Goal: Transaction & Acquisition: Purchase product/service

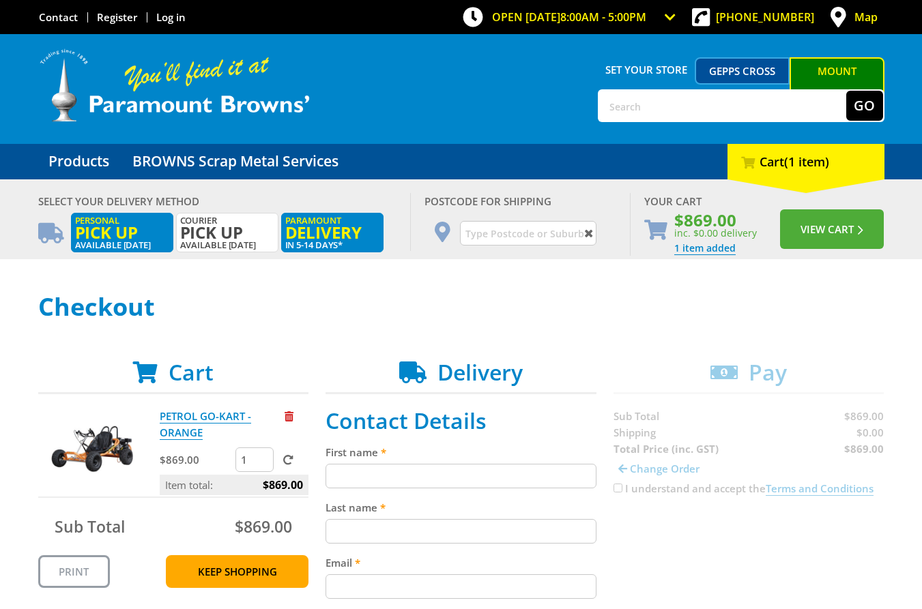
click at [122, 231] on span "Pick up" at bounding box center [122, 232] width 94 height 15
radio input "true"
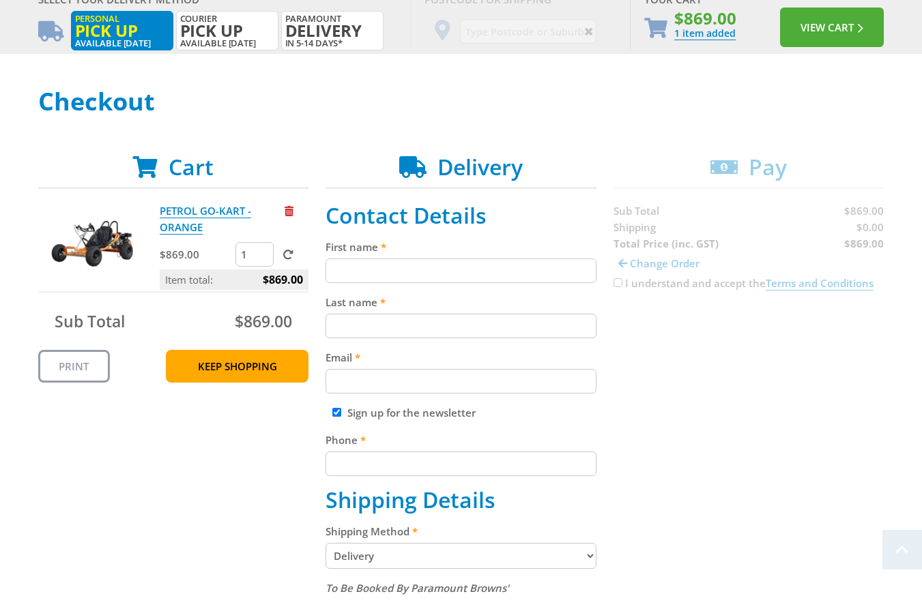
scroll to position [217, 0]
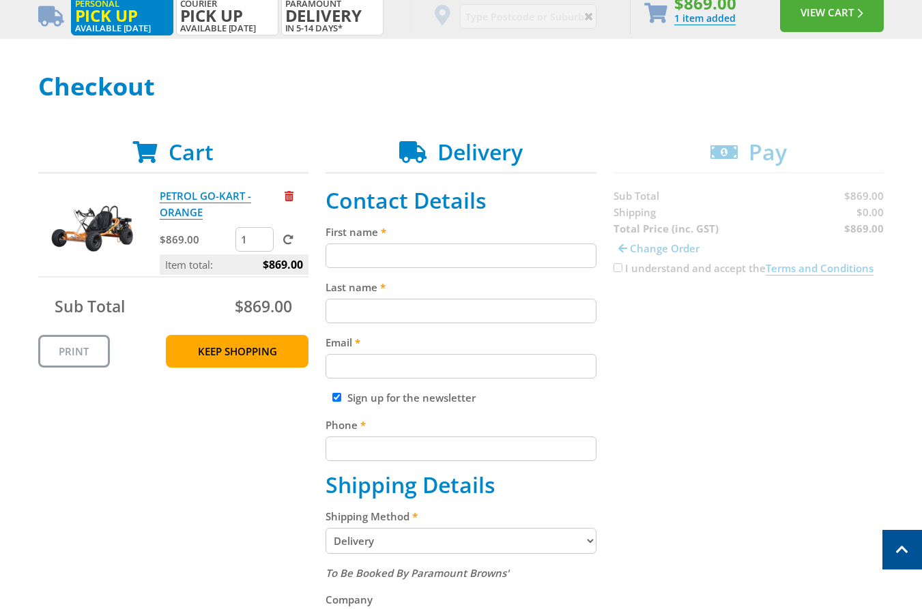
click at [375, 273] on fieldset "Contact Details First name Last name Email Sign up for the newsletter Phone Shi…" at bounding box center [461, 576] width 271 height 777
click at [378, 258] on input "First name" at bounding box center [461, 256] width 271 height 25
paste input "[PERSON_NAME]"
type input "[PERSON_NAME]"
click at [356, 305] on input "Last name" at bounding box center [461, 311] width 271 height 25
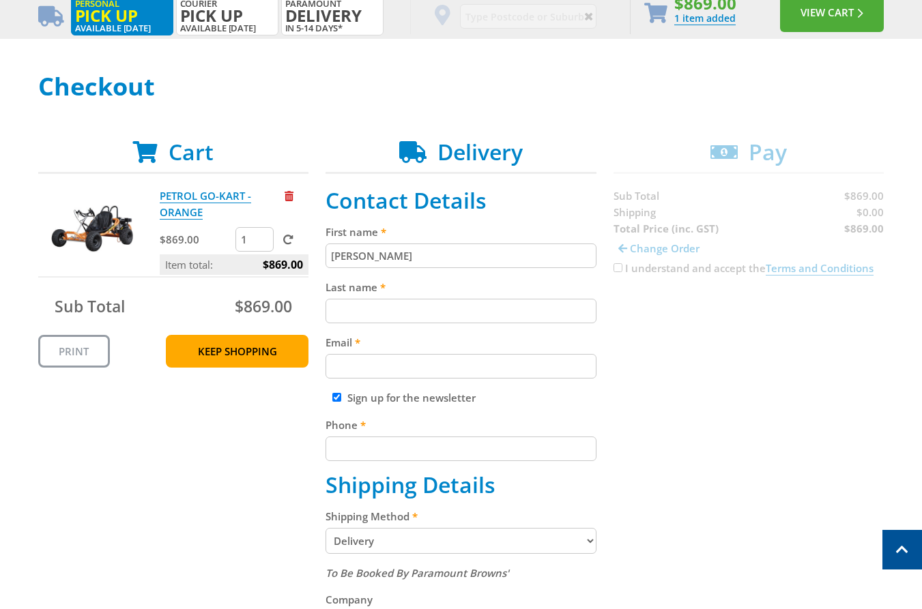
paste input "[PERSON_NAME]"
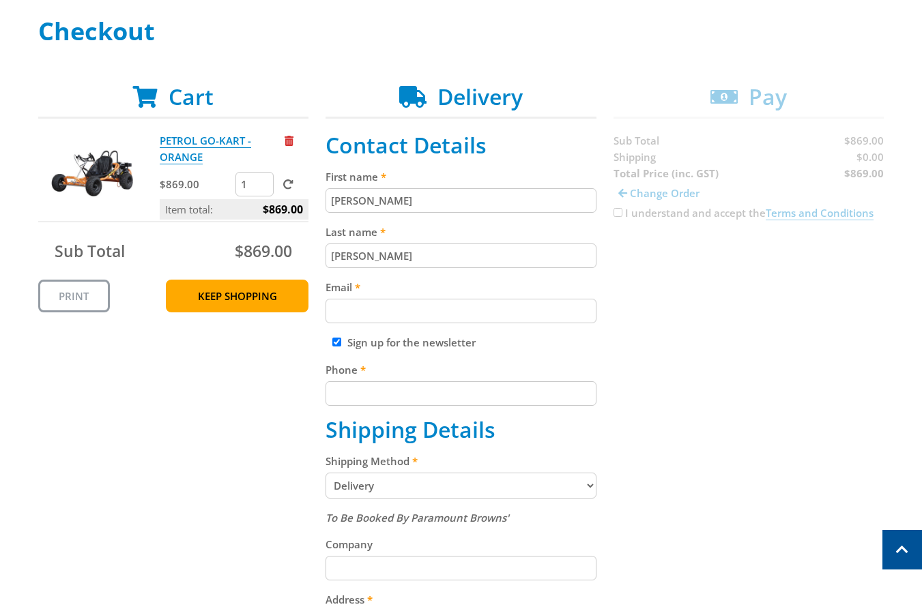
scroll to position [277, 0]
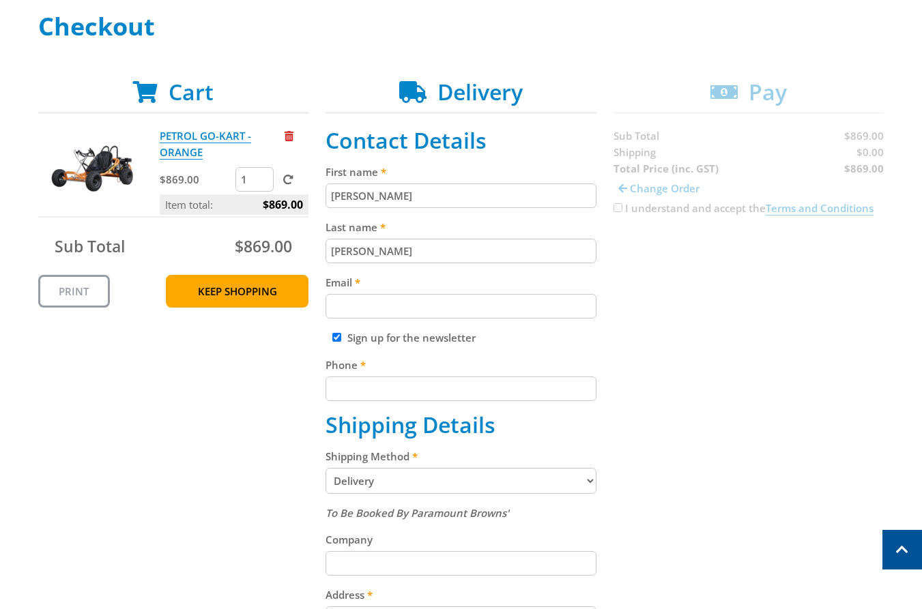
type input "[PERSON_NAME]"
click at [431, 310] on input "Email" at bounding box center [461, 306] width 271 height 25
paste input "[EMAIL_ADDRESS][DOMAIN_NAME]"
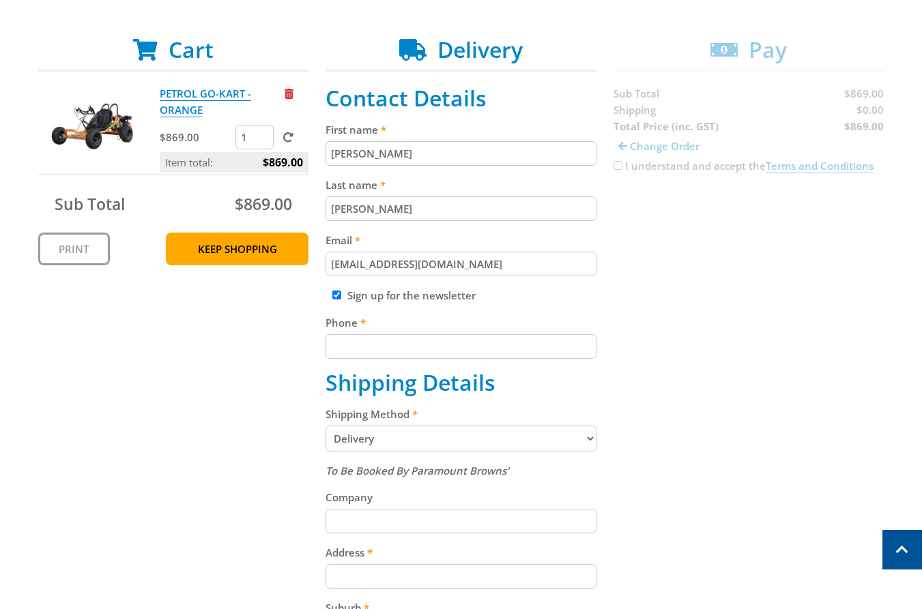
scroll to position [320, 0]
type input "[EMAIL_ADDRESS][DOMAIN_NAME]"
click at [497, 355] on input "Phone" at bounding box center [461, 346] width 271 height 25
paste input "[PHONE_NUMBER]"
type input "[PHONE_NUMBER]"
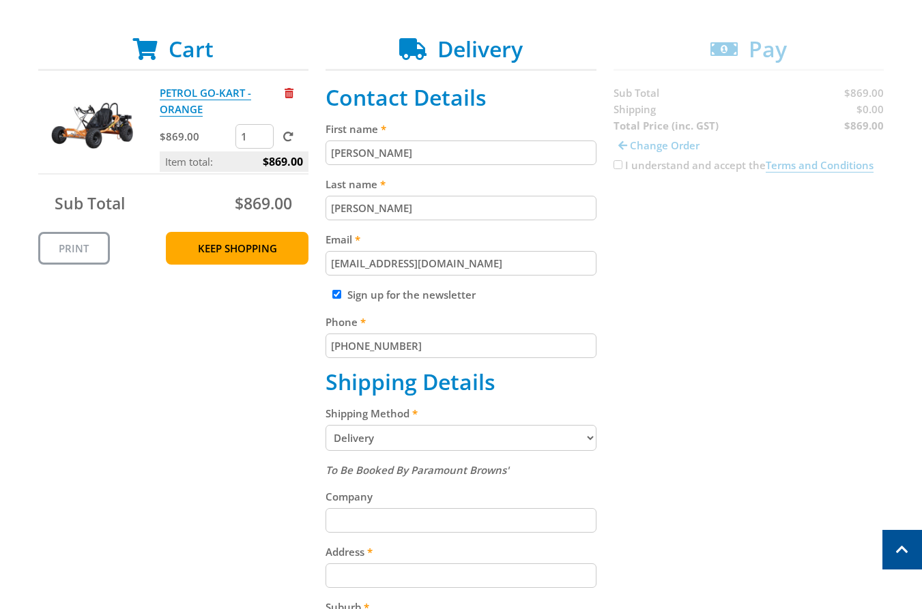
click at [745, 343] on div "Cart PETROL GO-KART - ORANGE $869.00 1 Item total: $869.00 Sub Total $869.00 Pr…" at bounding box center [461, 472] width 846 height 873
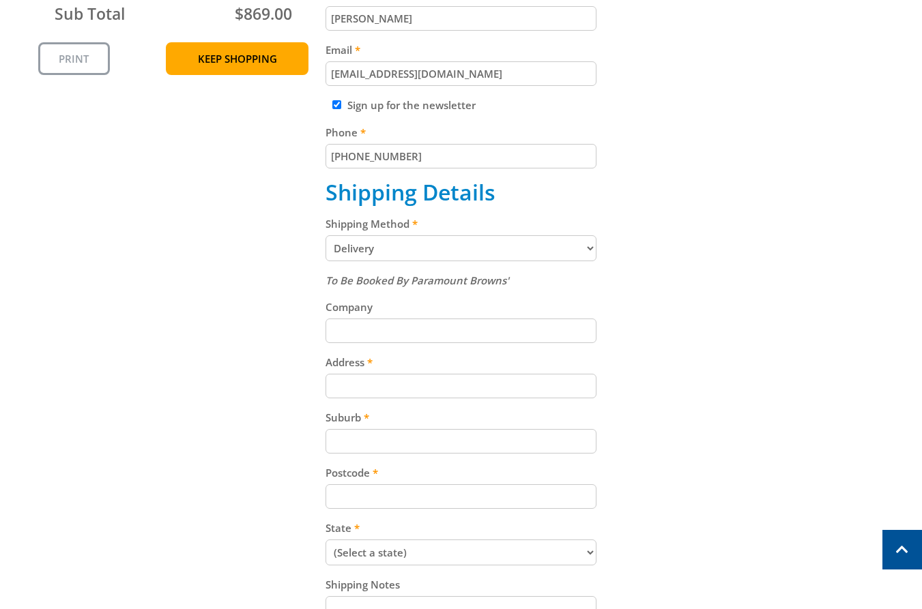
scroll to position [515, 0]
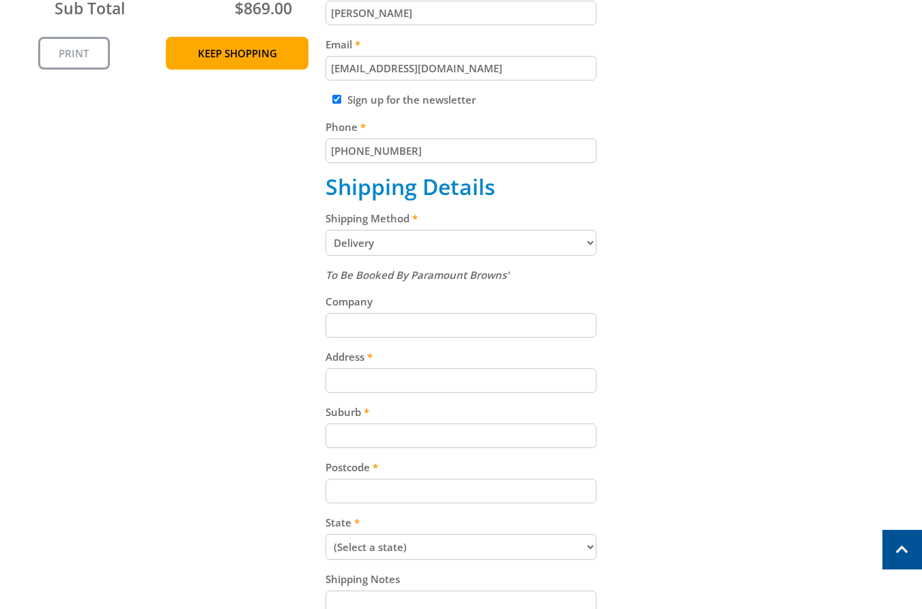
click at [414, 248] on select "Pickup from [GEOGRAPHIC_DATA][PERSON_NAME] Delivery" at bounding box center [461, 243] width 271 height 26
select select "Pickup"
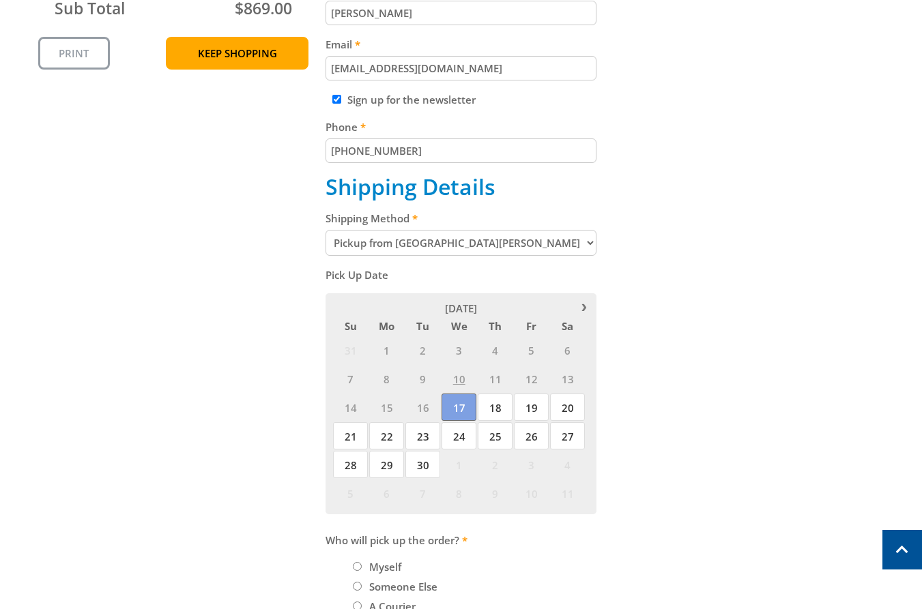
click at [460, 414] on span "17" at bounding box center [459, 407] width 35 height 27
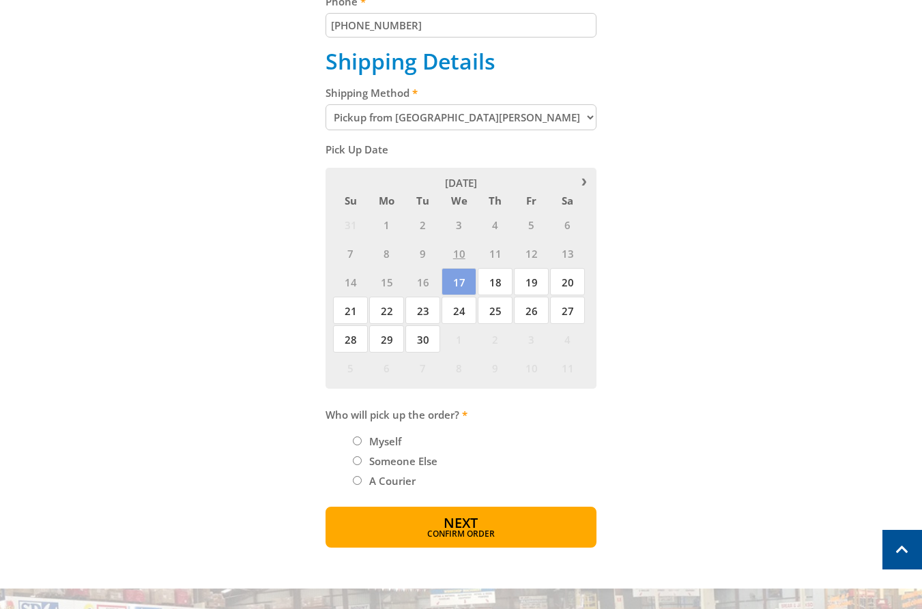
scroll to position [641, 0]
click at [389, 443] on label "Myself" at bounding box center [385, 440] width 42 height 23
click at [362, 443] on input "Myself" at bounding box center [357, 440] width 9 height 9
radio input "true"
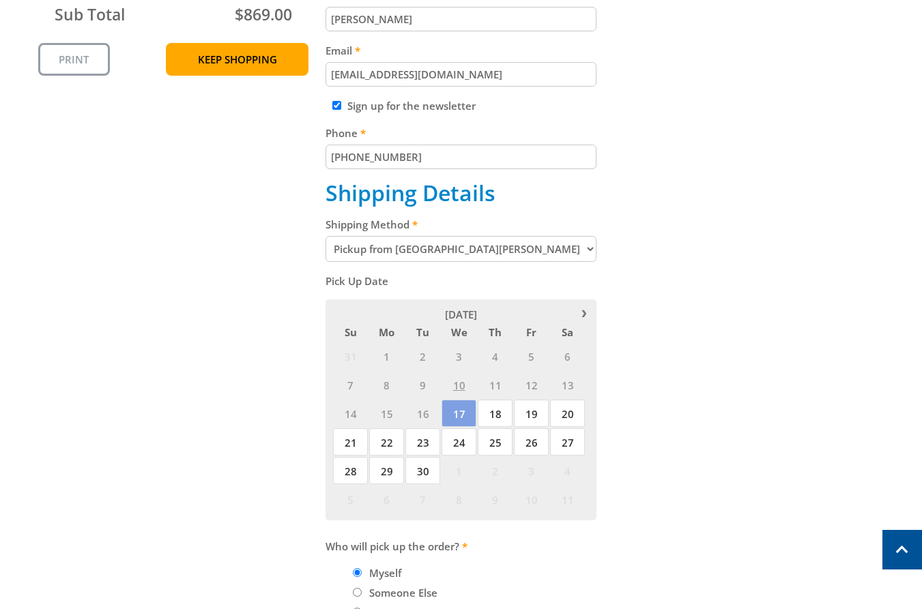
scroll to position [555, 0]
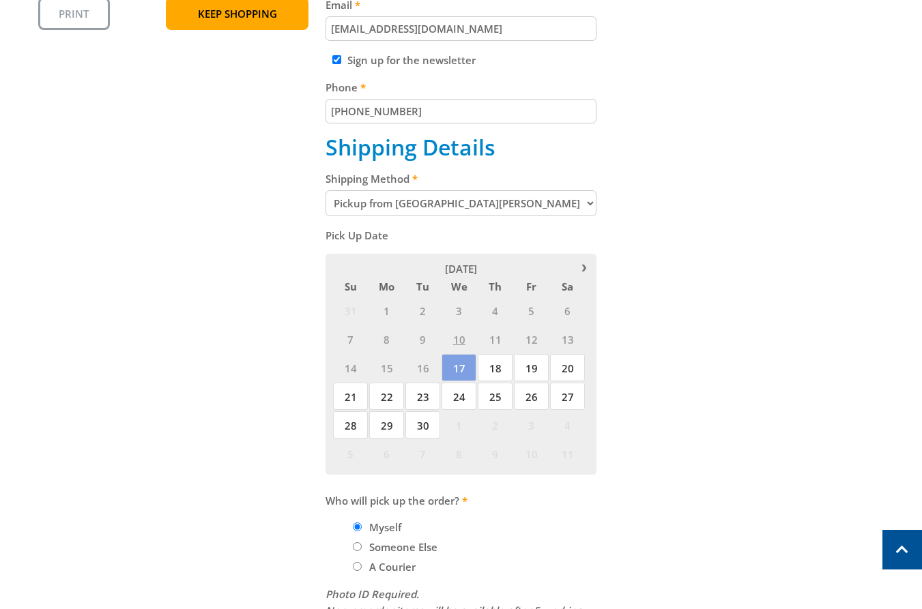
click at [751, 302] on div "Cart PETROL GO-KART - ORANGE $869.00 1 Item total: $869.00 Sub Total $869.00 Pr…" at bounding box center [461, 266] width 846 height 931
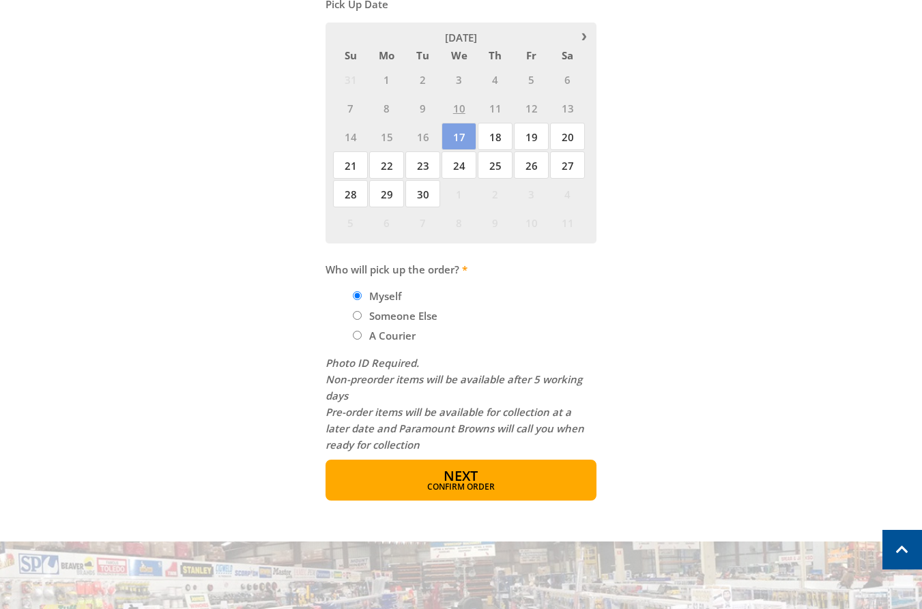
scroll to position [915, 0]
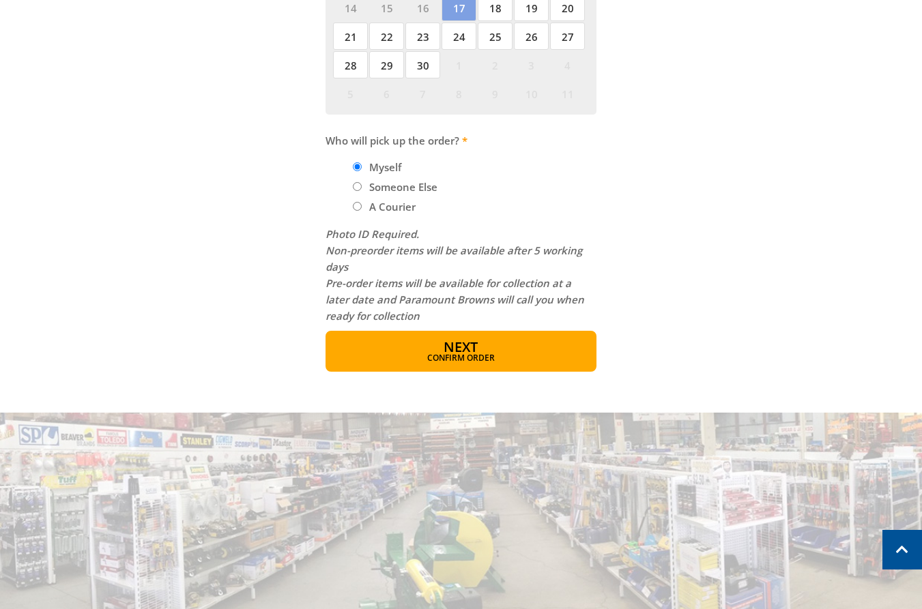
drag, startPoint x: 504, startPoint y: 349, endPoint x: 664, endPoint y: 429, distance: 179.1
click at [504, 349] on button "Next Confirm order" at bounding box center [461, 351] width 271 height 41
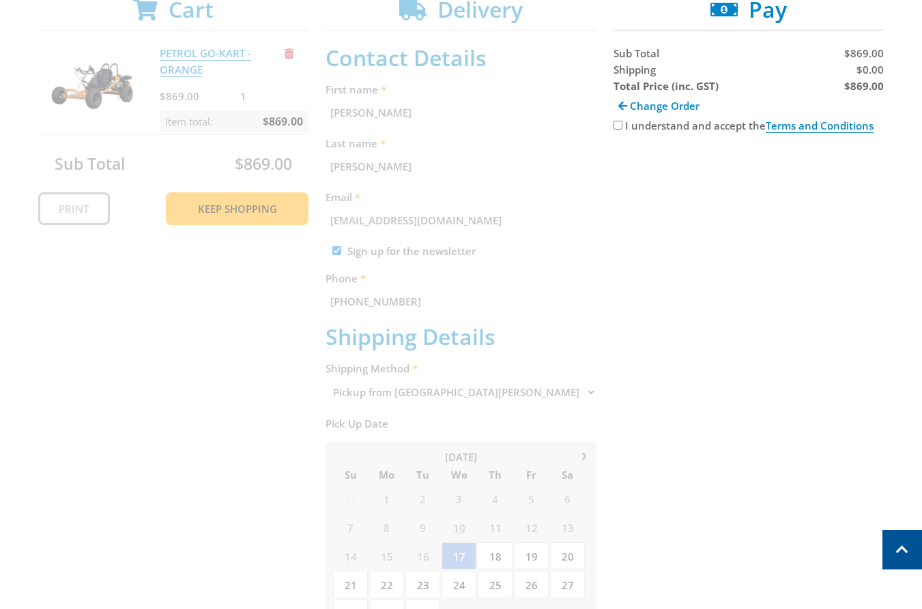
scroll to position [343, 0]
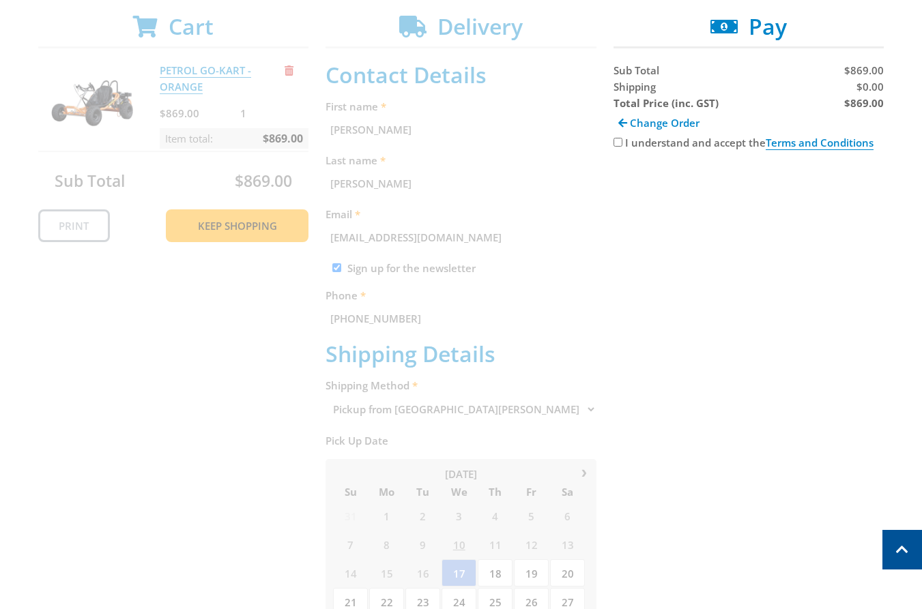
click at [618, 144] on input "I understand and accept the Terms and Conditions" at bounding box center [617, 142] width 9 height 9
checkbox input "true"
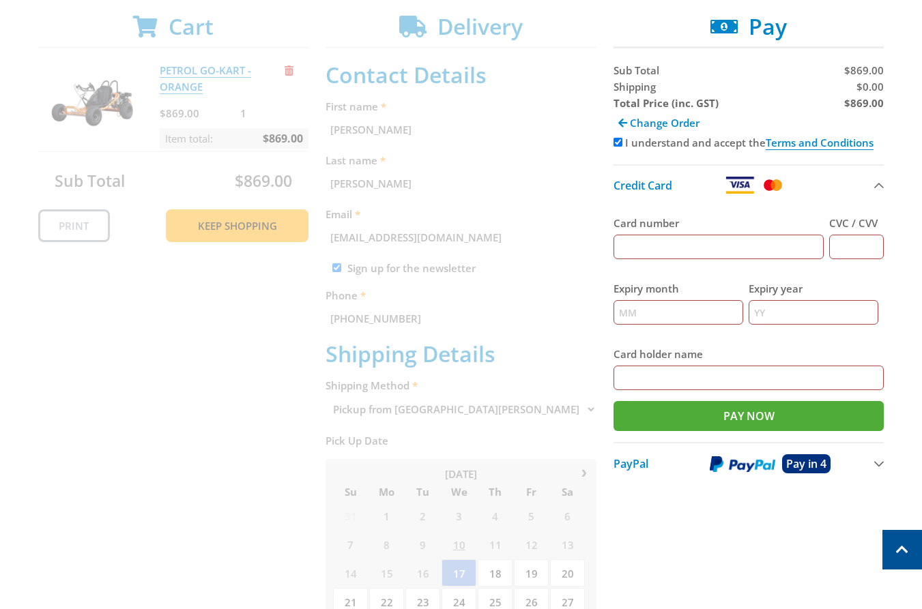
click at [716, 251] on input "Card number" at bounding box center [718, 247] width 211 height 25
type input "[CREDIT_CARD_NUMBER]"
type input "321"
type input "12"
type input "2025"
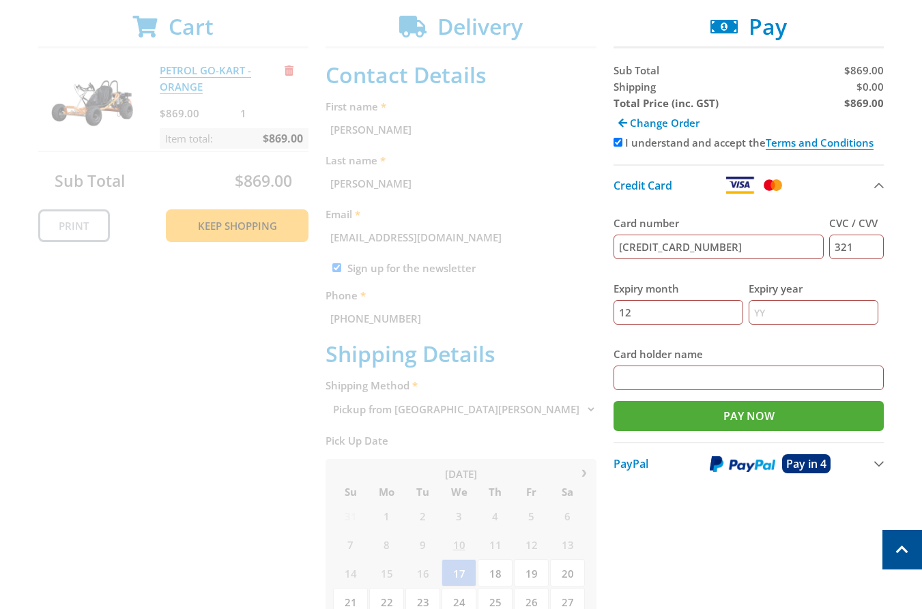
type input "[PERSON_NAME]"
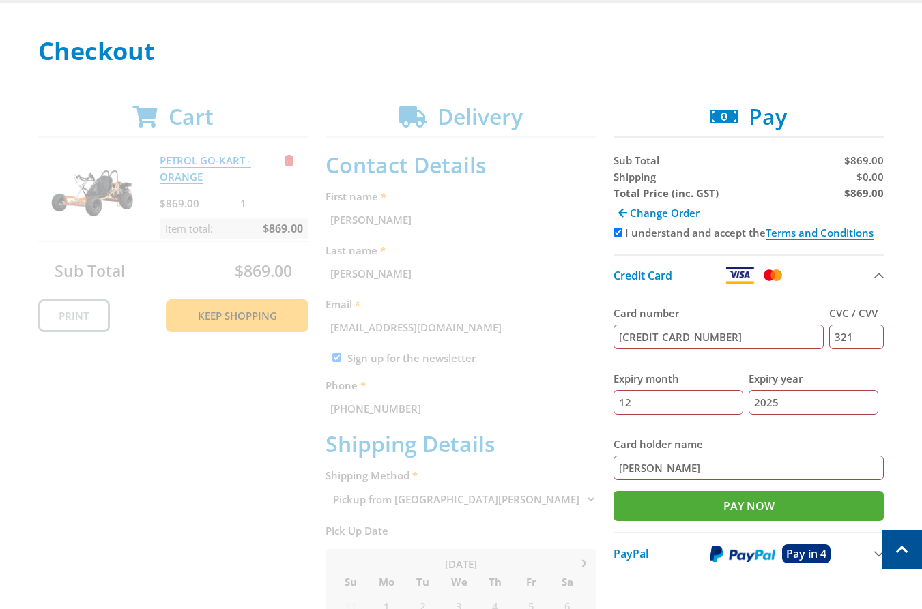
scroll to position [249, 0]
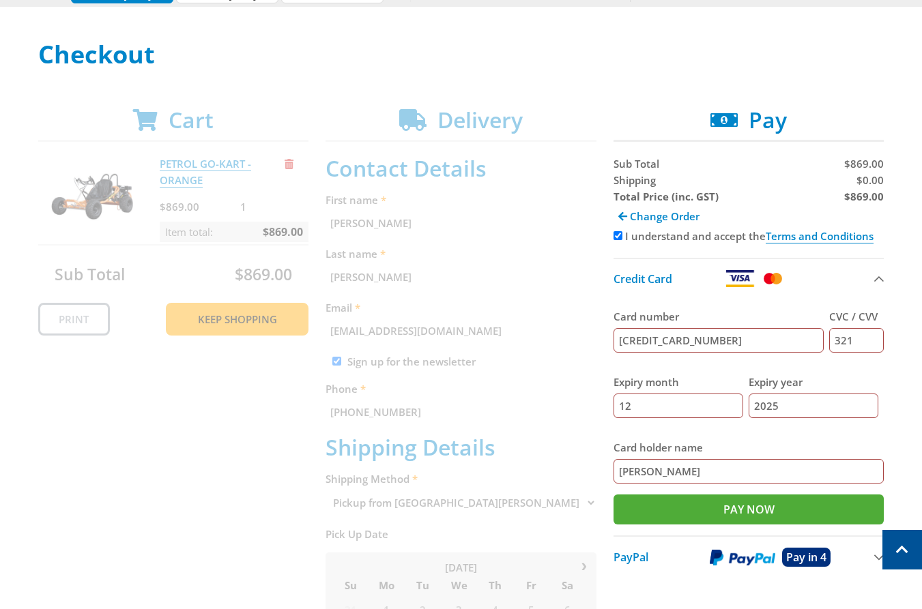
click at [562, 220] on div "Cart PETROL GO-KART - ORANGE $869.00 1 Item total: $869.00 Sub Total $869.00 Pr…" at bounding box center [461, 569] width 846 height 924
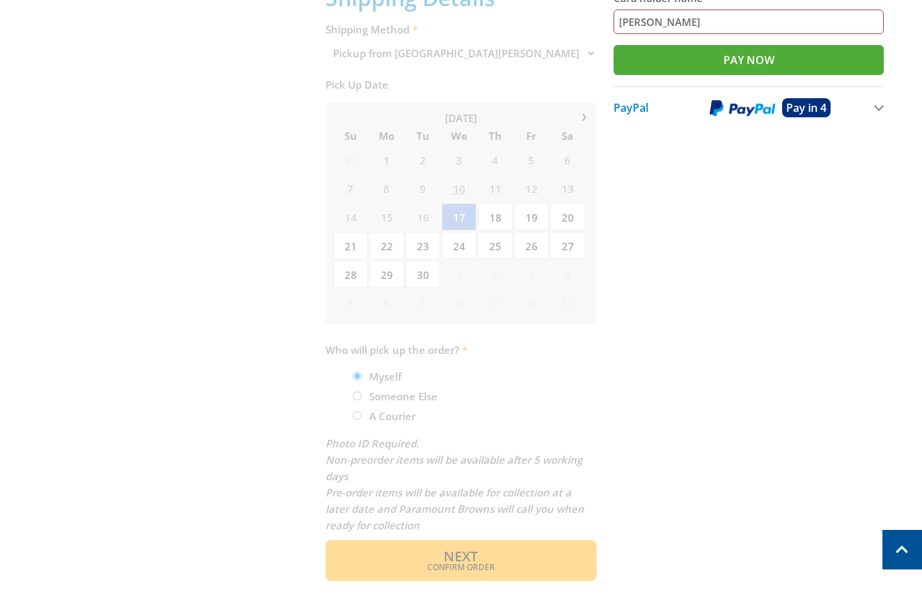
scroll to position [437, 0]
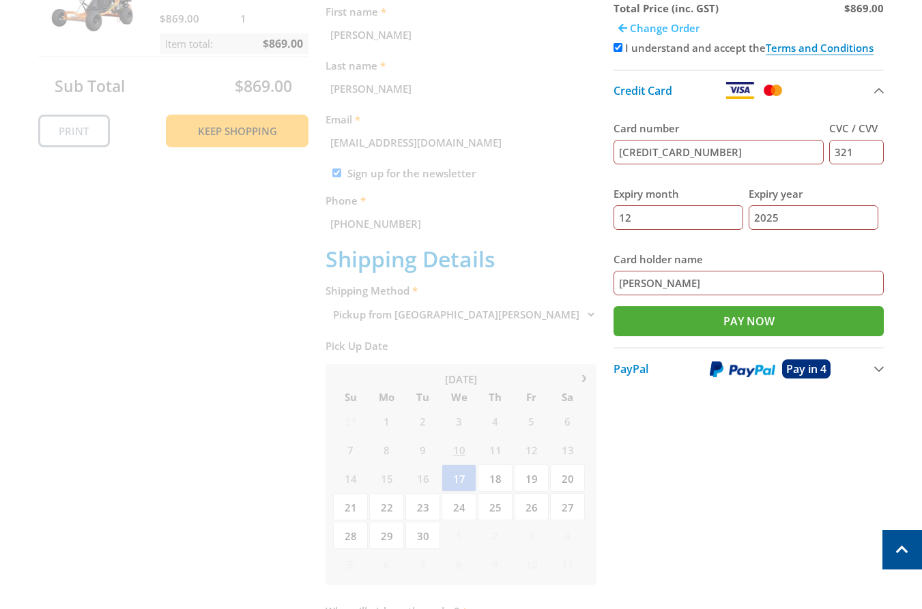
click at [635, 30] on span "Change Order" at bounding box center [665, 28] width 70 height 14
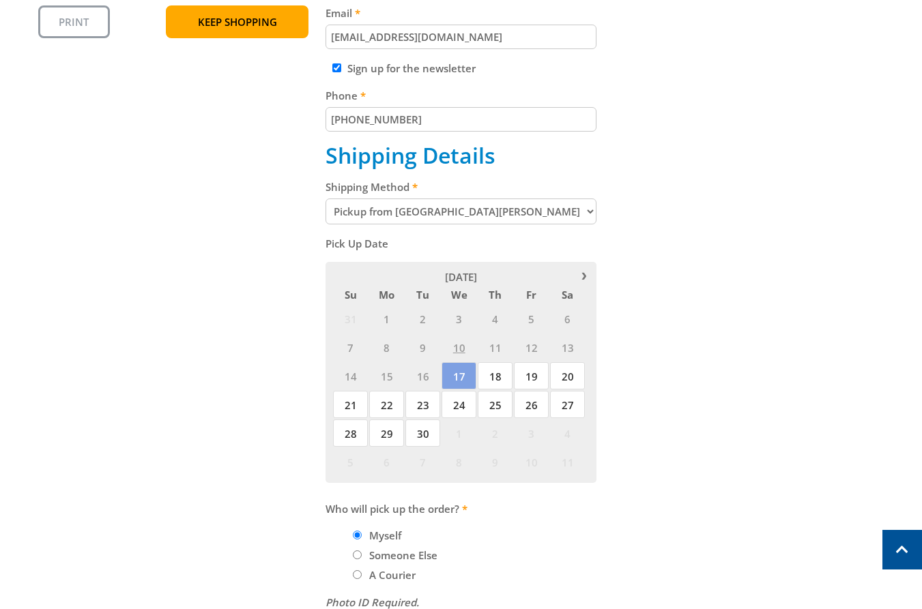
scroll to position [550, 0]
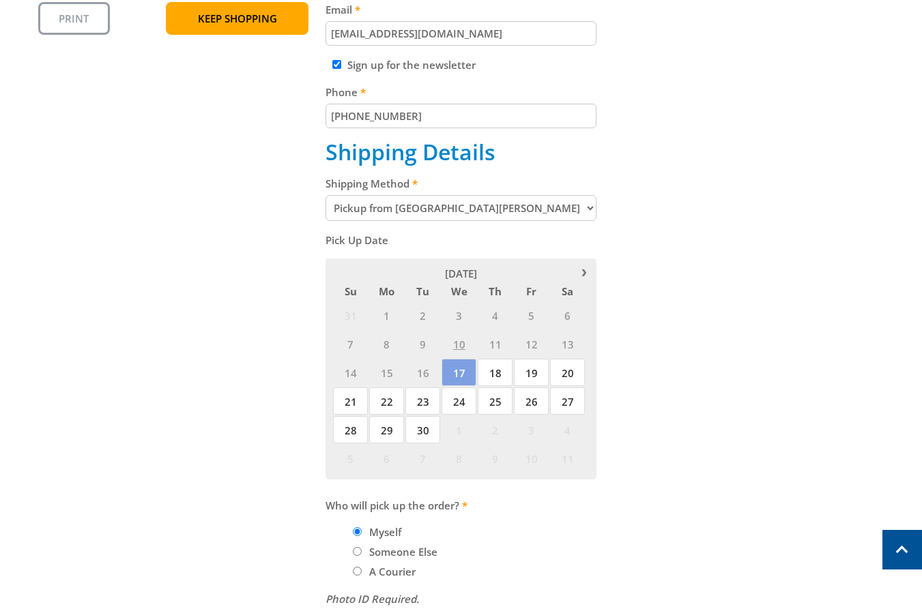
click at [491, 208] on select "Pickup from [GEOGRAPHIC_DATA][PERSON_NAME] Delivery" at bounding box center [461, 208] width 271 height 26
select select "Delivery"
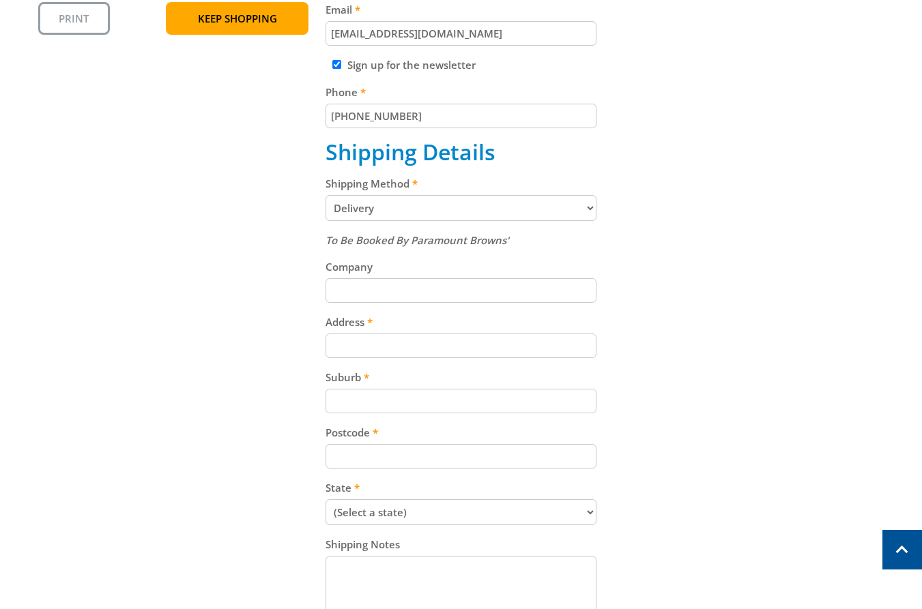
click at [385, 347] on input "Address" at bounding box center [461, 346] width 271 height 25
paste input "[STREET_ADDRESS][PERSON_NAME]"
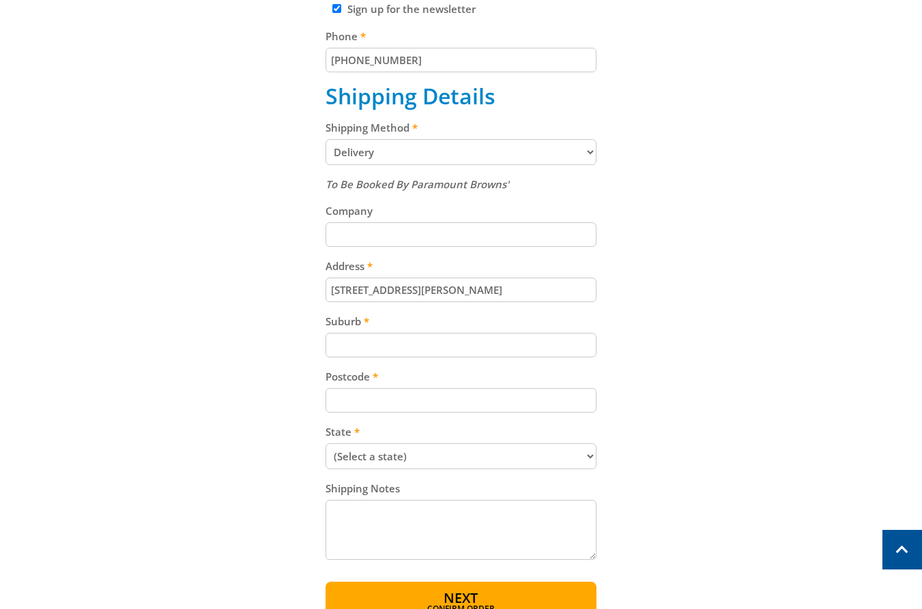
scroll to position [648, 0]
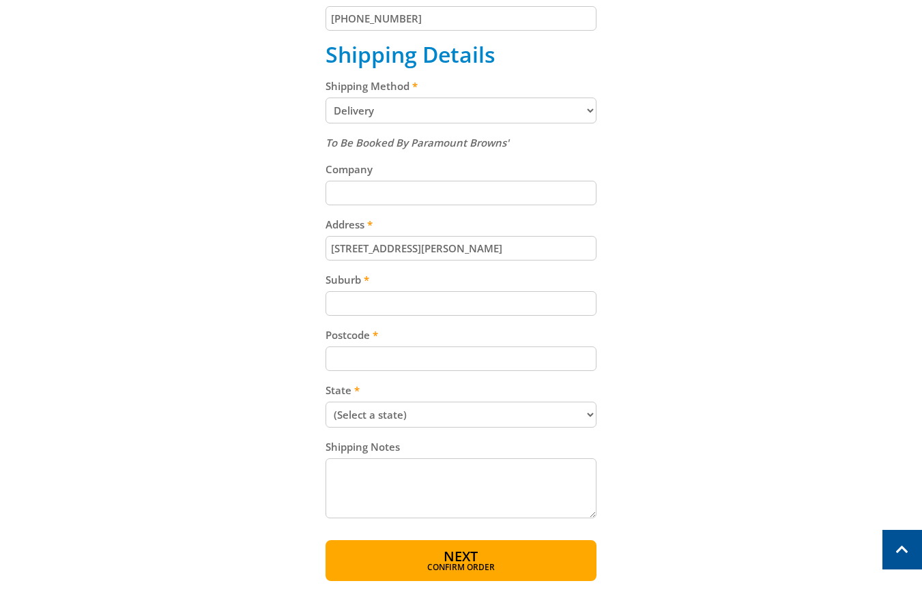
type input "[STREET_ADDRESS][PERSON_NAME]"
click at [358, 300] on input "Suburb" at bounding box center [461, 303] width 271 height 25
paste input "Totness"
type input "Totness"
click at [423, 358] on input "Postcode" at bounding box center [461, 359] width 271 height 25
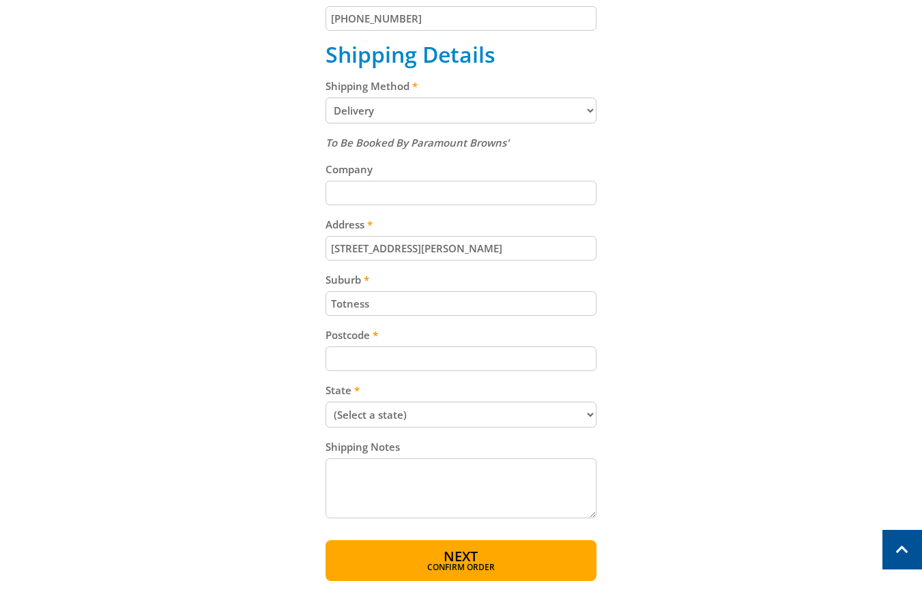
paste input "5250"
type input "5250"
click at [442, 417] on select "(Select a state) South Australia Victoria New South Wales Queensland Western Au…" at bounding box center [461, 415] width 271 height 26
select select "SA"
click at [326, 402] on select "(Select a state) South Australia Victoria New South Wales Queensland Western Au…" at bounding box center [461, 415] width 271 height 26
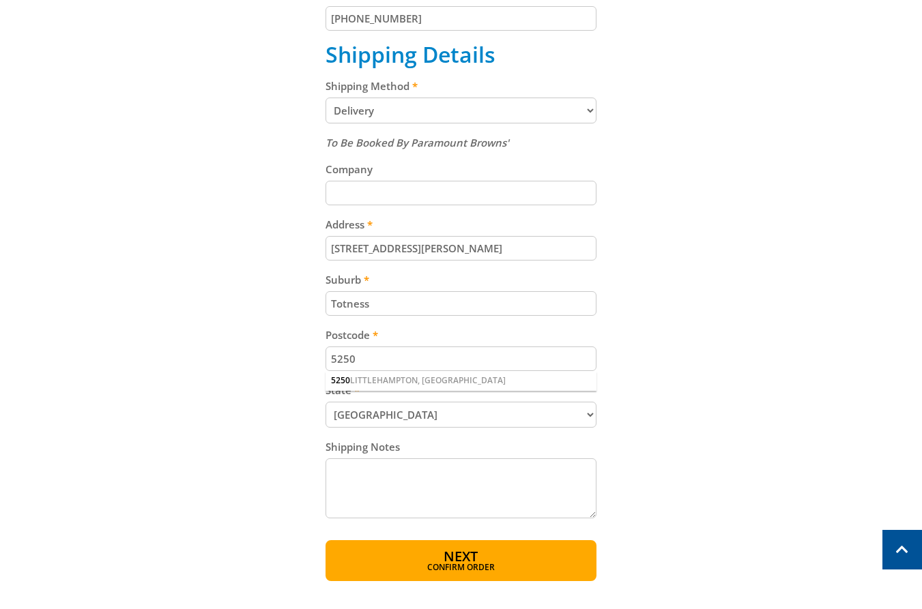
click at [729, 407] on div "Cart PETROL GO-KART - ORANGE $869.00 1 Item total: $869.00 Sub Total $869.00 Pr…" at bounding box center [461, 145] width 846 height 873
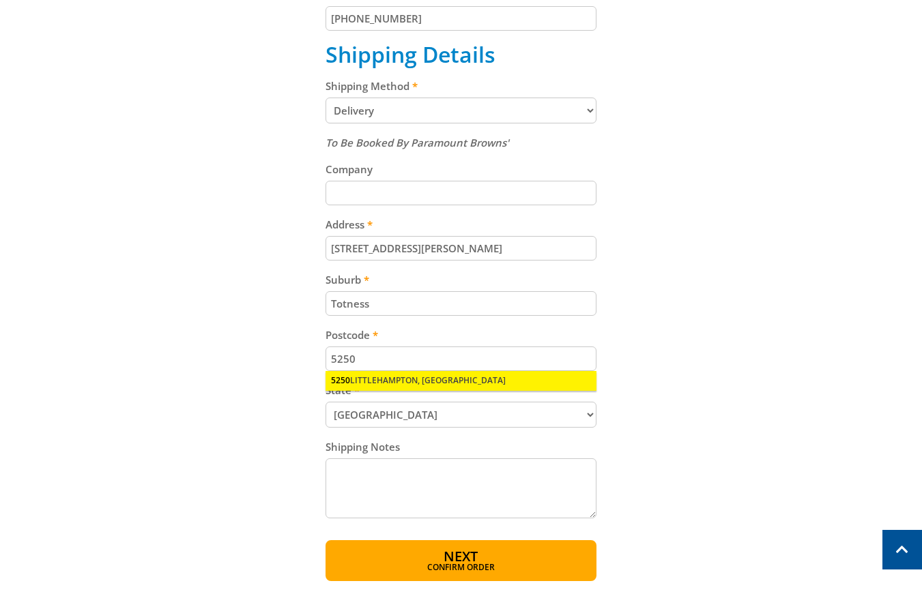
click at [408, 386] on div "5250 LITTLEHAMPTON, SA" at bounding box center [461, 380] width 271 height 19
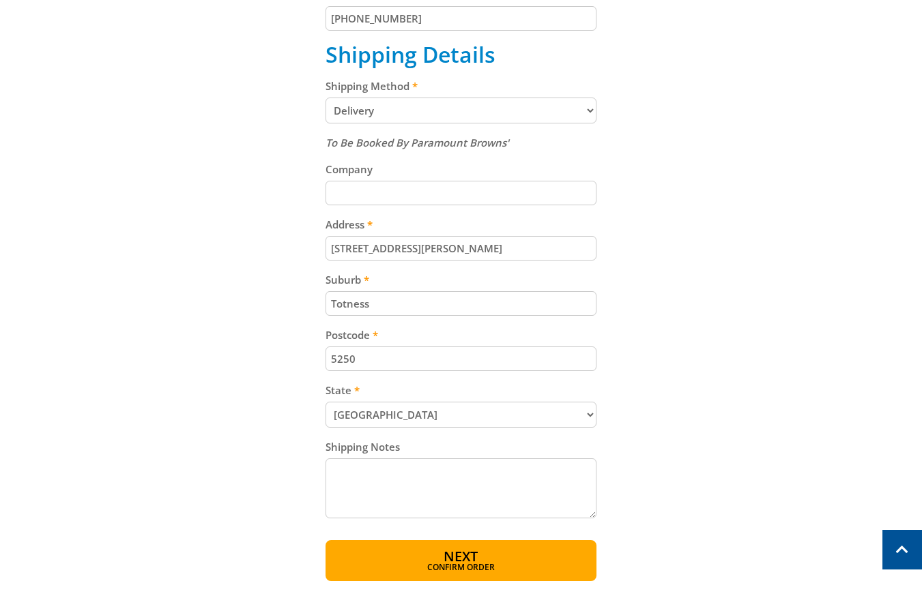
click at [686, 360] on div "Cart PETROL GO-KART - ORANGE $869.00 1 Item total: $869.00 Sub Total $869.00 Pr…" at bounding box center [461, 145] width 846 height 873
click at [463, 555] on span "Next" at bounding box center [461, 558] width 34 height 18
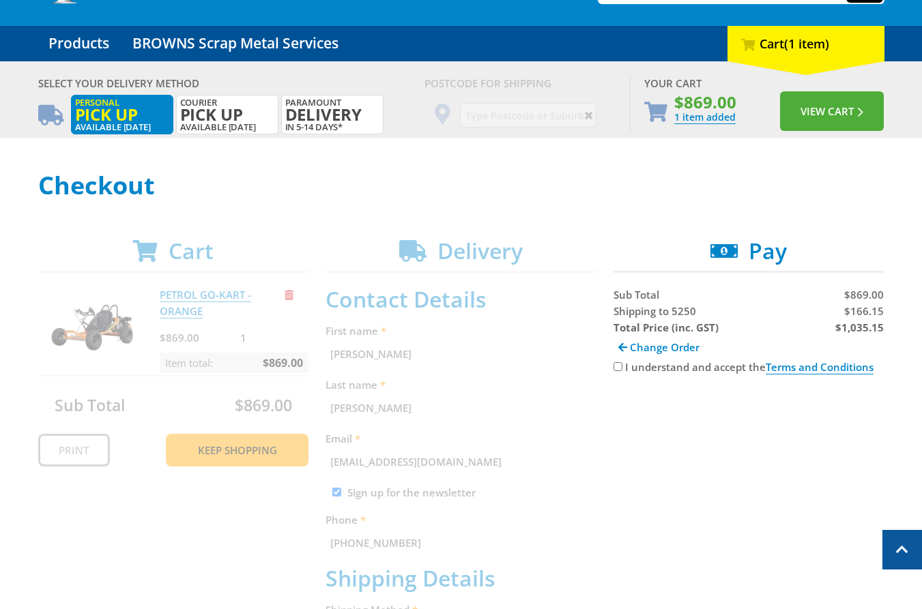
scroll to position [0, 0]
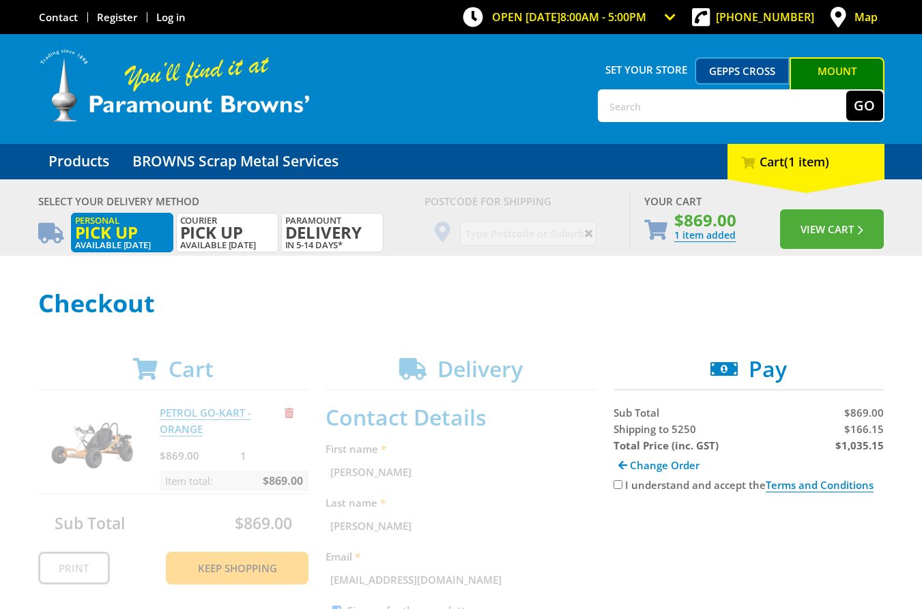
click at [626, 488] on label "I understand and accept the Terms and Conditions" at bounding box center [749, 485] width 248 height 14
click at [622, 488] on input "I understand and accept the Terms and Conditions" at bounding box center [617, 484] width 9 height 9
checkbox input "true"
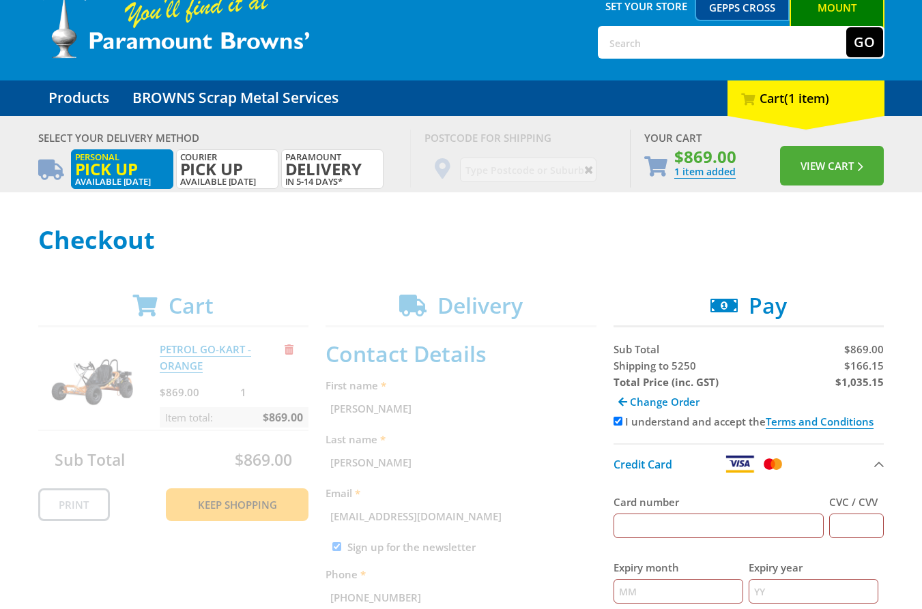
scroll to position [97, 0]
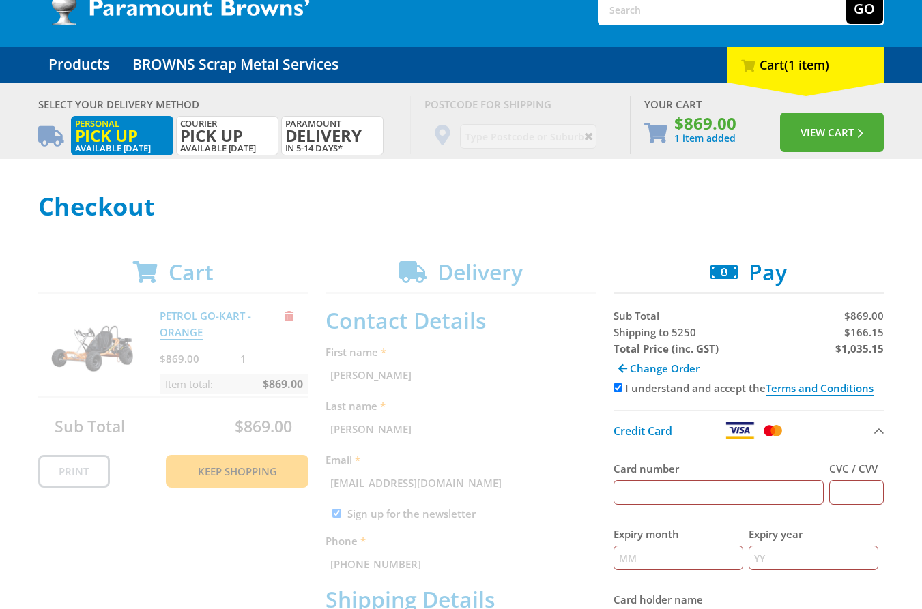
click at [858, 332] on span "$166.15" at bounding box center [864, 333] width 40 height 14
copy span "166.15"
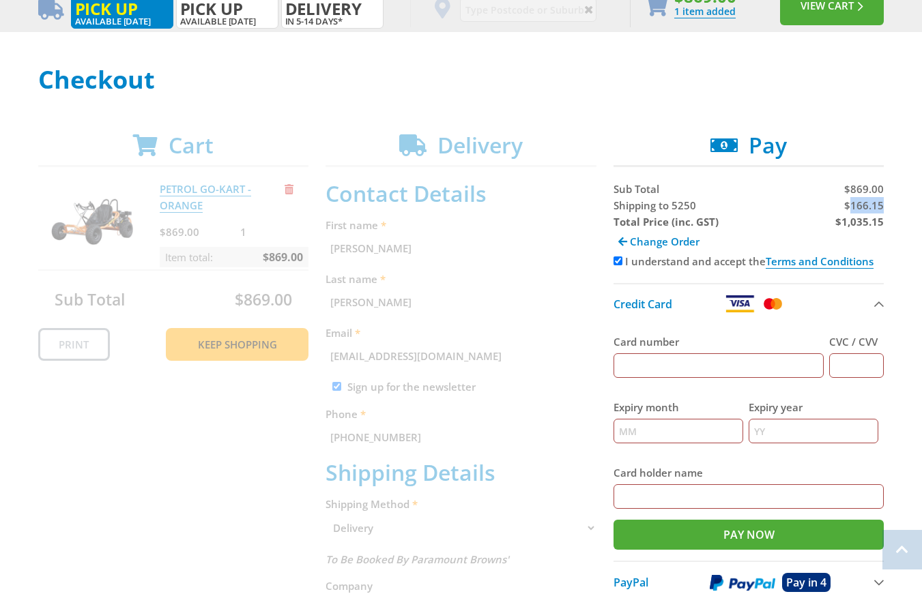
scroll to position [225, 0]
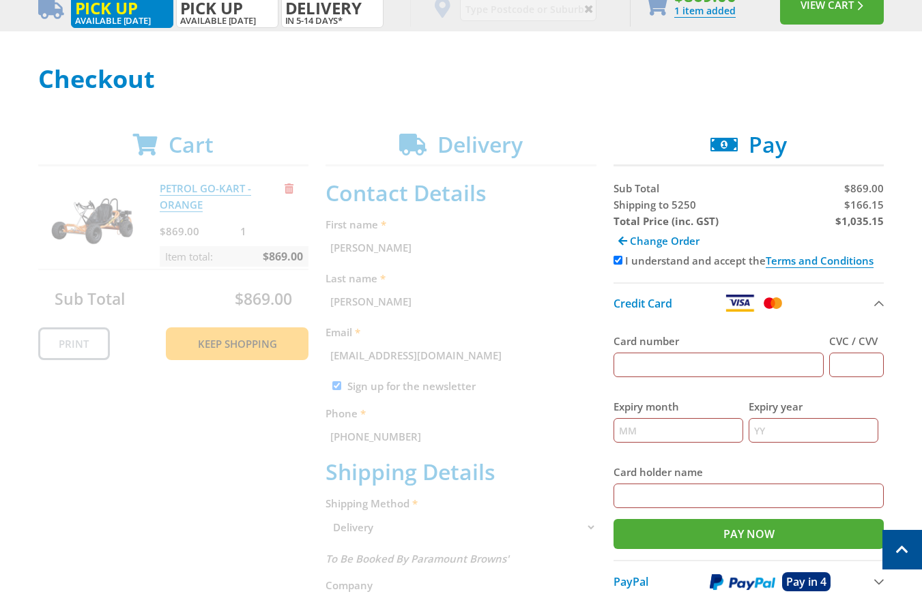
click at [625, 201] on span "Shipping to 5250" at bounding box center [654, 205] width 83 height 14
copy span "Shipping"
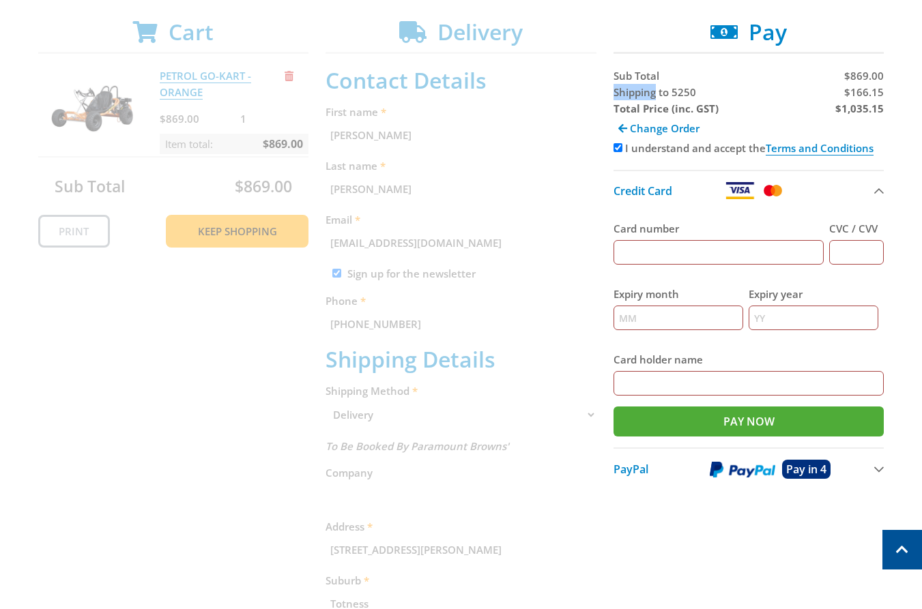
scroll to position [346, 0]
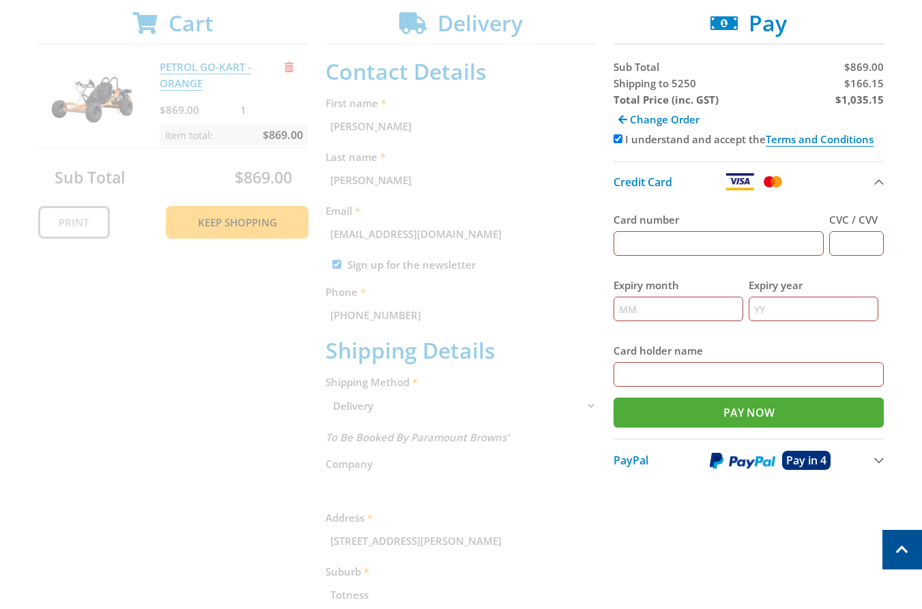
click at [862, 101] on strong "$1,035.15" at bounding box center [859, 100] width 48 height 14
copy strong "1,035.15"
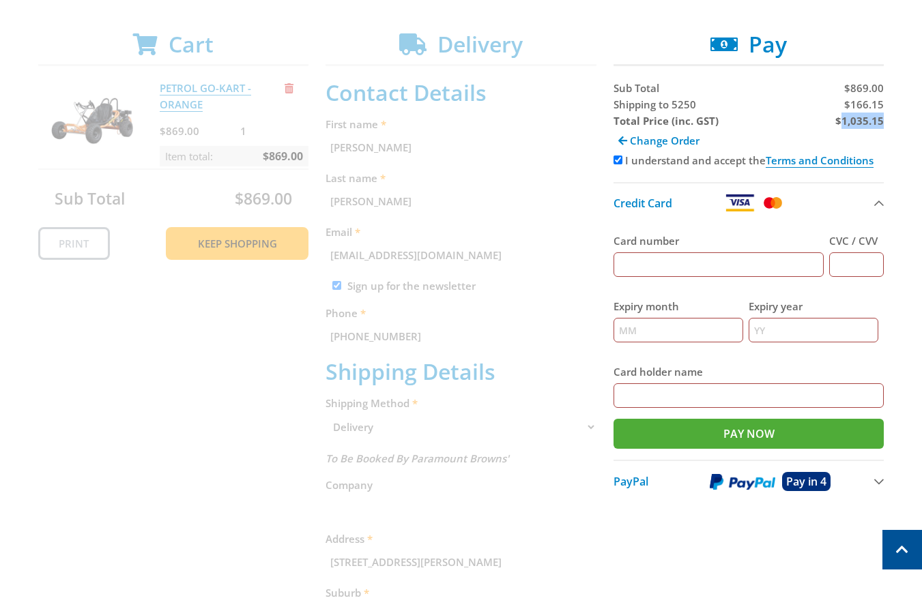
scroll to position [317, 0]
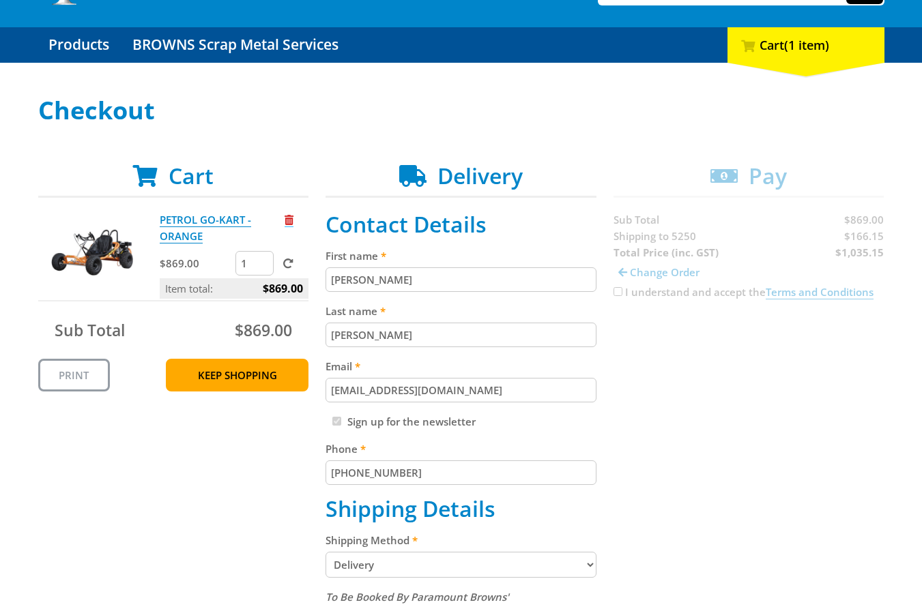
click at [291, 216] on span "Remove from cart" at bounding box center [289, 220] width 9 height 10
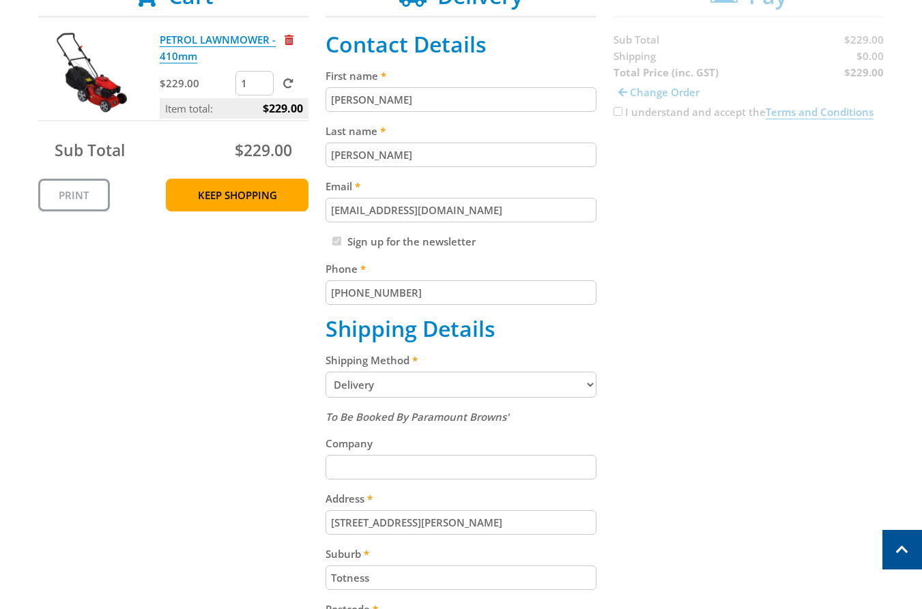
scroll to position [318, 0]
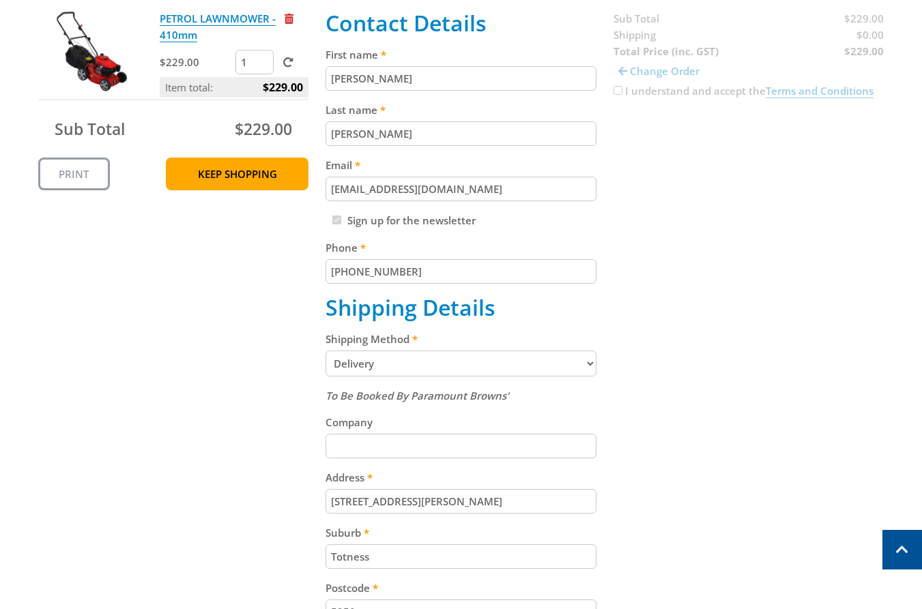
click at [399, 378] on fieldset "Contact Details First name [PERSON_NAME] Last name [PERSON_NAME] Email [EMAIL_A…" at bounding box center [461, 398] width 271 height 777
click at [401, 361] on select "Pickup from [GEOGRAPHIC_DATA][PERSON_NAME] Delivery" at bounding box center [461, 364] width 271 height 26
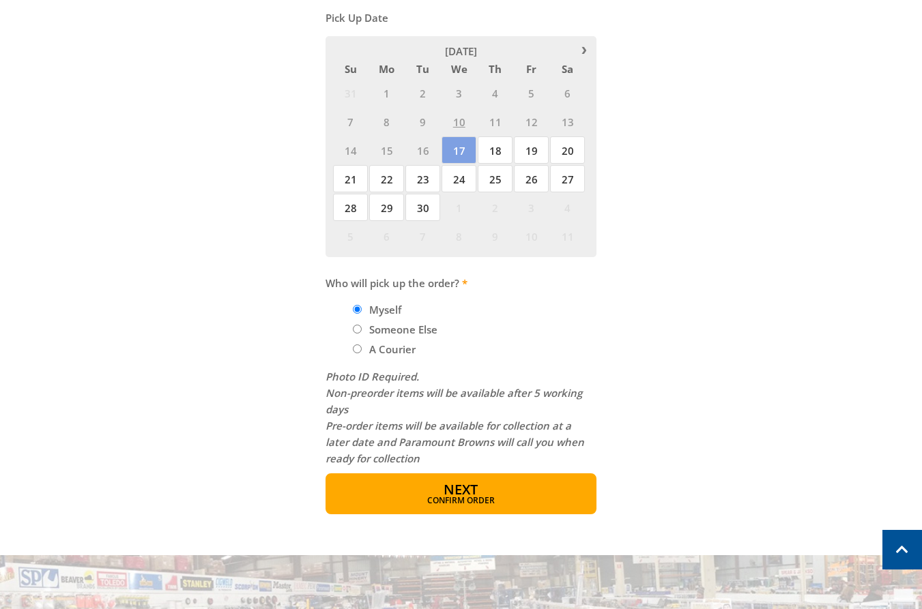
scroll to position [371, 0]
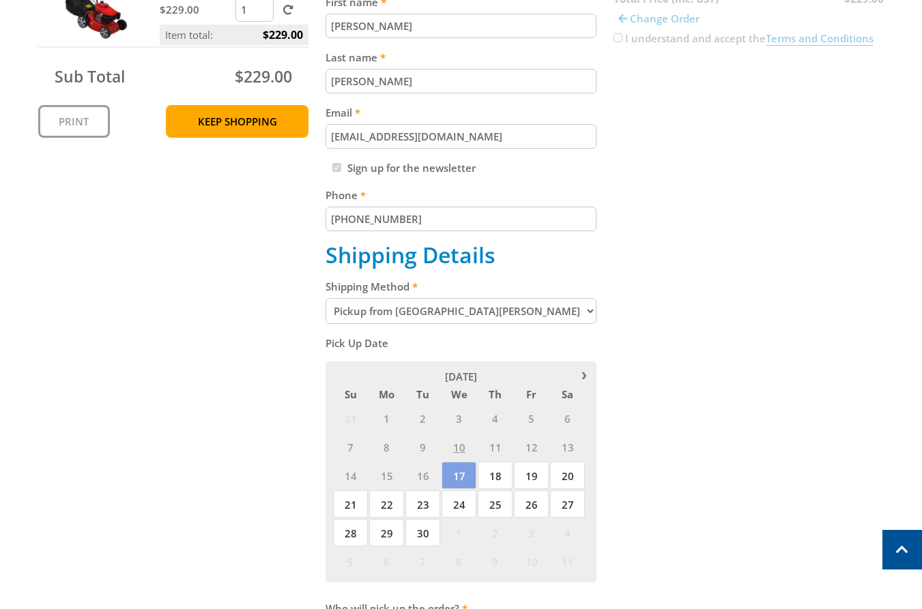
click at [476, 315] on select "Pickup from [GEOGRAPHIC_DATA][PERSON_NAME] Delivery" at bounding box center [461, 311] width 271 height 26
select select "Delivery"
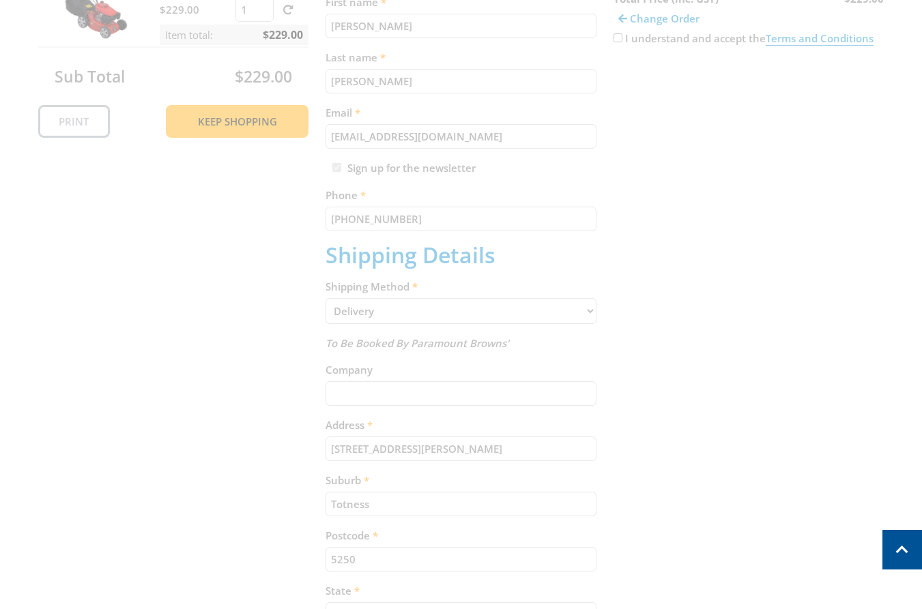
scroll to position [586, 0]
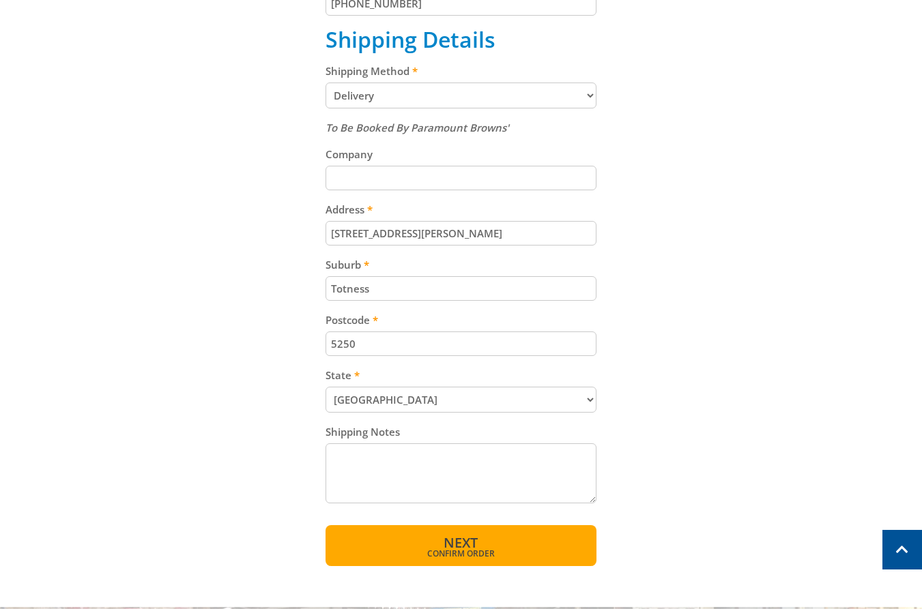
click at [484, 558] on span "Confirm order" at bounding box center [461, 554] width 212 height 8
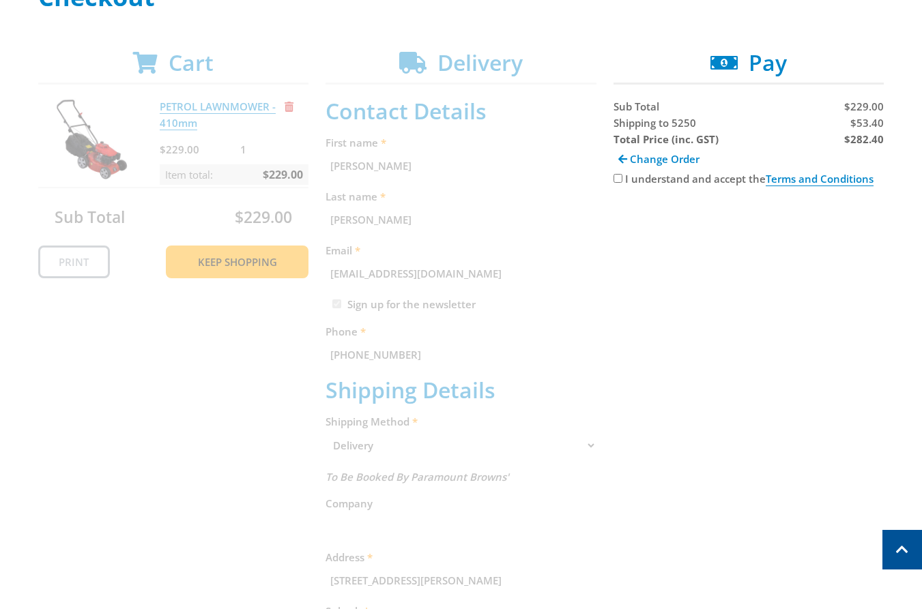
scroll to position [190, 0]
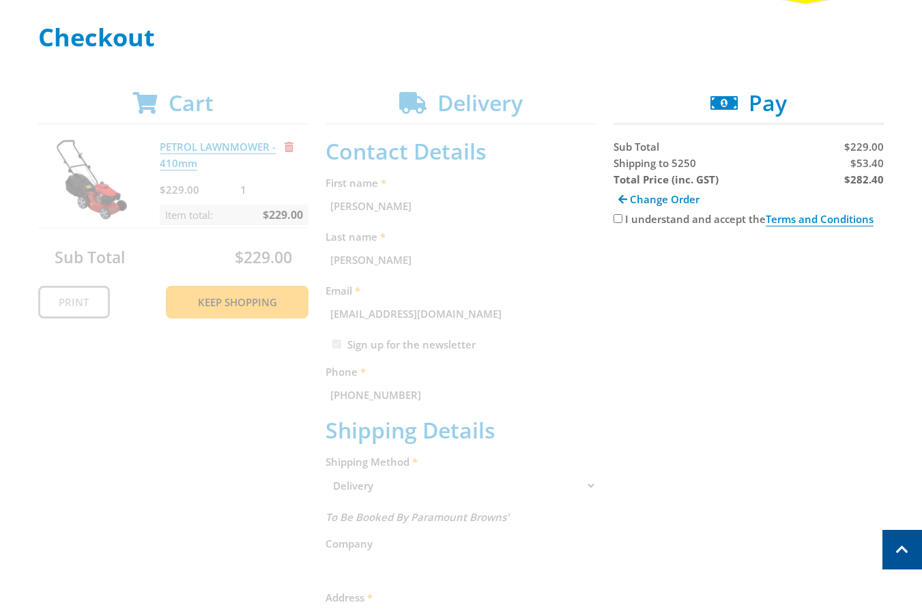
click at [865, 163] on span "$53.40" at bounding box center [866, 163] width 33 height 14
copy span "53.40"
click at [689, 409] on div "Cart PETROL LAWNMOWER - 410mm $229.00 1 Item total: $229.00 Sub Total $229.00 P…" at bounding box center [461, 519] width 846 height 858
drag, startPoint x: 653, startPoint y: 220, endPoint x: 681, endPoint y: 216, distance: 28.2
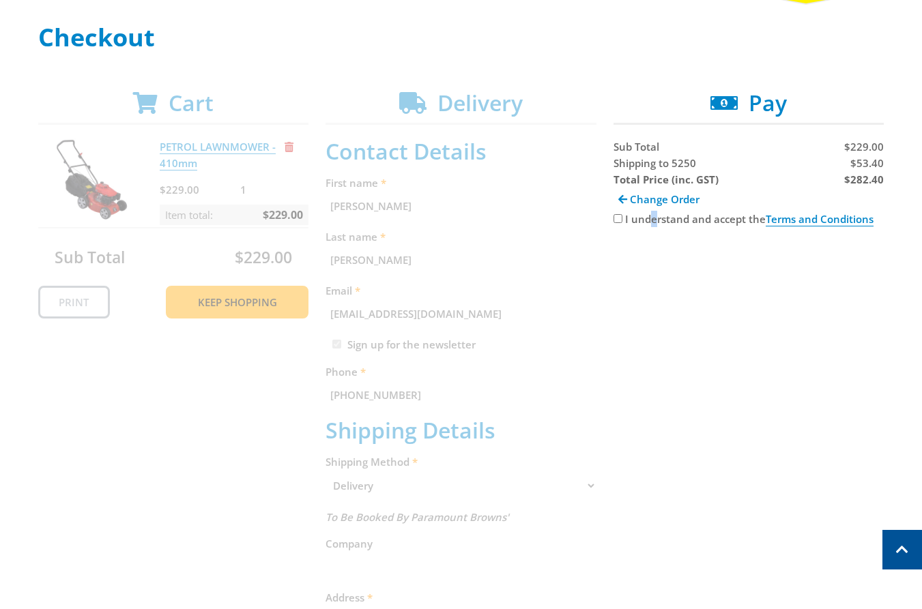
click at [652, 220] on label "I understand and accept the Terms and Conditions" at bounding box center [749, 219] width 248 height 14
click at [621, 220] on input "I understand and accept the Terms and Conditions" at bounding box center [617, 218] width 9 height 9
checkbox input "true"
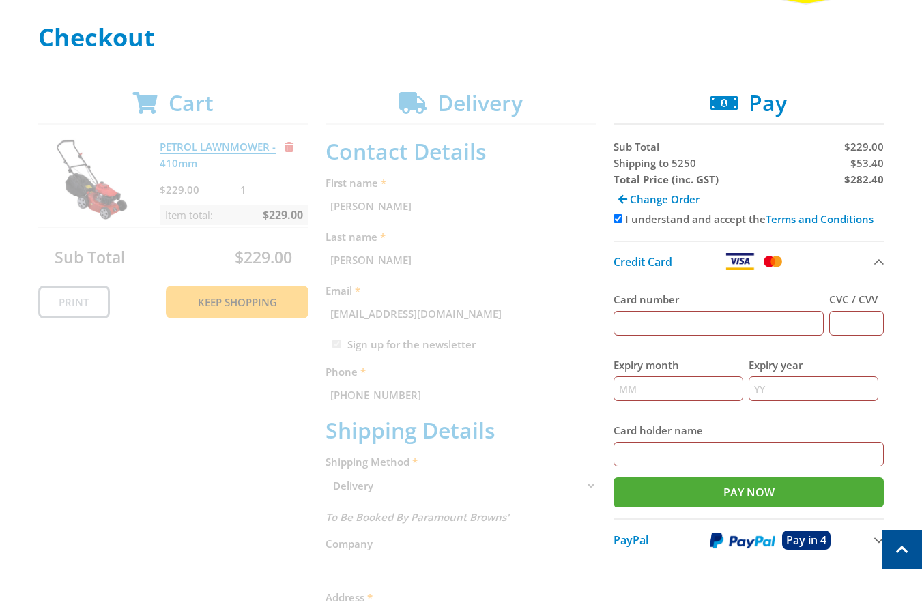
click at [851, 180] on strong "$282.40" at bounding box center [864, 180] width 40 height 14
copy strong "282.40"
click at [749, 322] on input "Card number" at bounding box center [718, 323] width 211 height 25
type input "[CREDIT_CARD_NUMBER]"
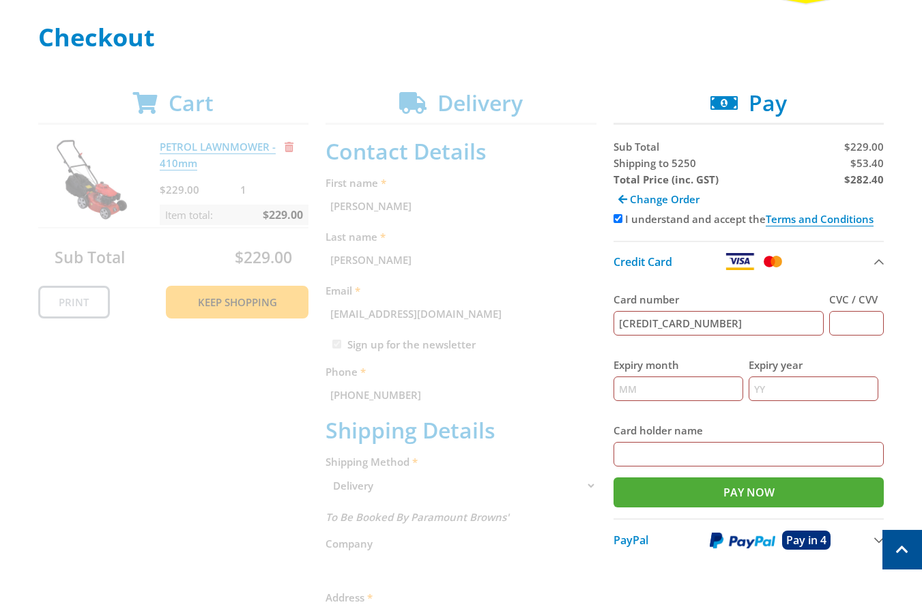
type input "321"
type input "12"
type input "2025"
type input "[PERSON_NAME]"
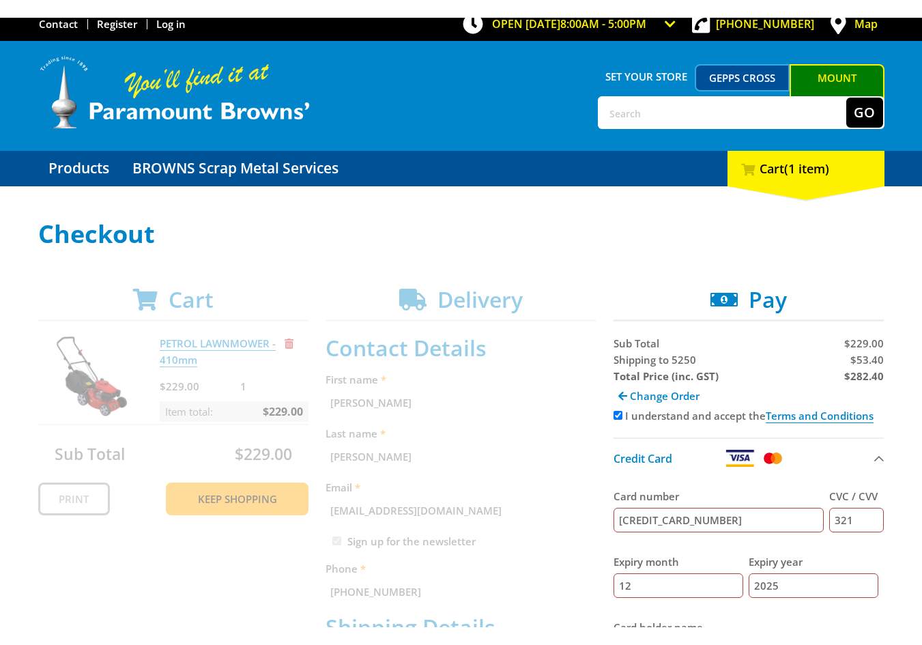
scroll to position [0, 0]
